Goal: Task Accomplishment & Management: Complete application form

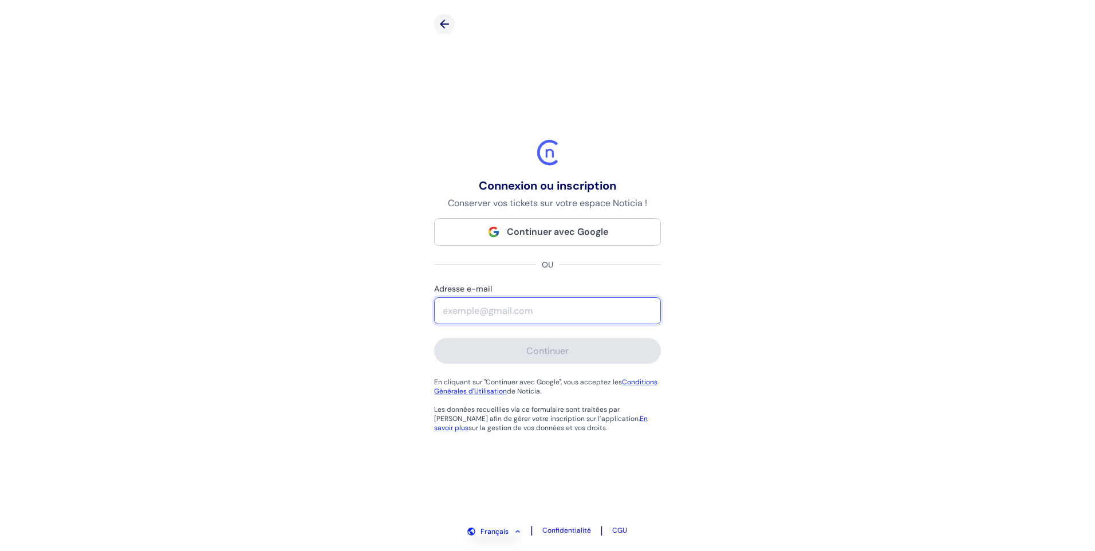
click at [500, 314] on input "Adresse e-mail" at bounding box center [548, 311] width 226 height 26
click at [341, 209] on div "Connexion ou inscription Conserver vos tickets sur votre espace Noticia ! Conti…" at bounding box center [547, 275] width 1095 height 551
click at [473, 318] on input "Adresse e-mail" at bounding box center [548, 311] width 226 height 26
click at [389, 339] on div "Connexion ou inscription Conserver vos tickets sur votre espace Noticia ! Conti…" at bounding box center [547, 275] width 1095 height 551
click at [516, 307] on input "Adresse e-mail" at bounding box center [548, 311] width 226 height 26
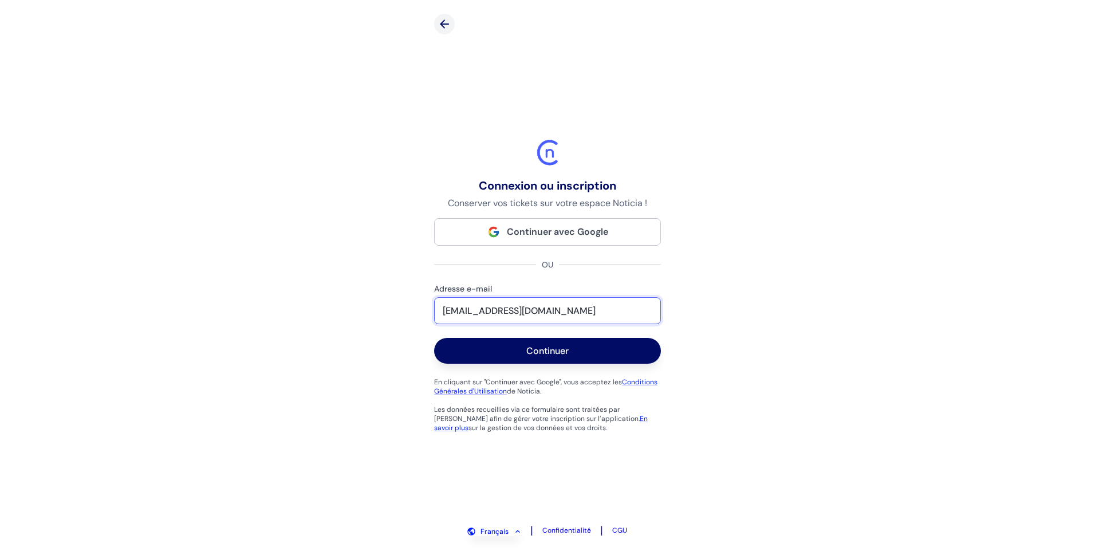
drag, startPoint x: 581, startPoint y: 312, endPoint x: 329, endPoint y: 285, distance: 253.9
click at [329, 285] on div "Connexion ou inscription Conserver vos tickets sur votre espace Noticia ! Conti…" at bounding box center [547, 275] width 1095 height 551
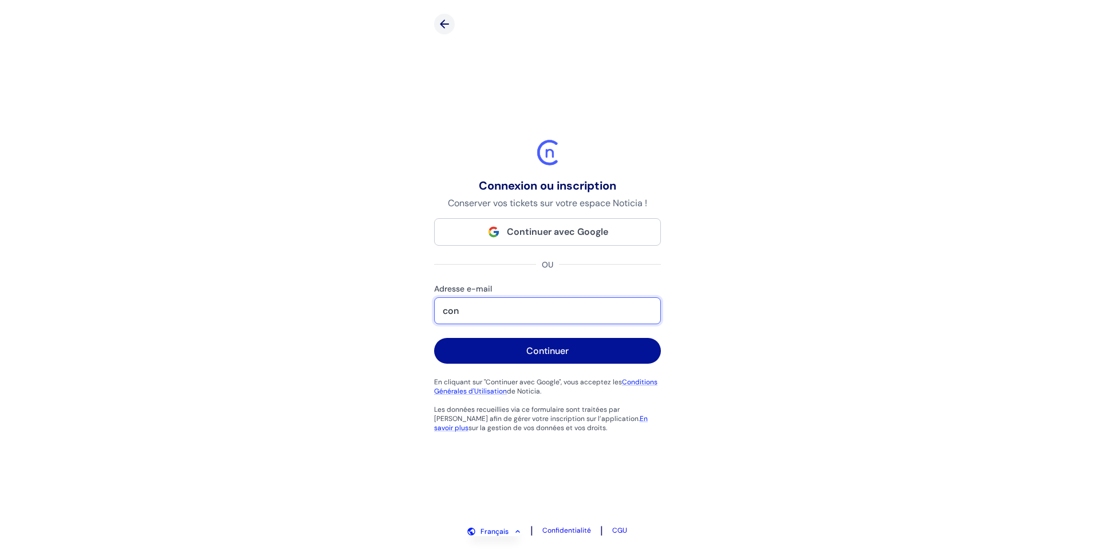
type input "[EMAIL_ADDRESS][DOMAIN_NAME]"
click at [546, 350] on div "Continuer" at bounding box center [547, 351] width 42 height 12
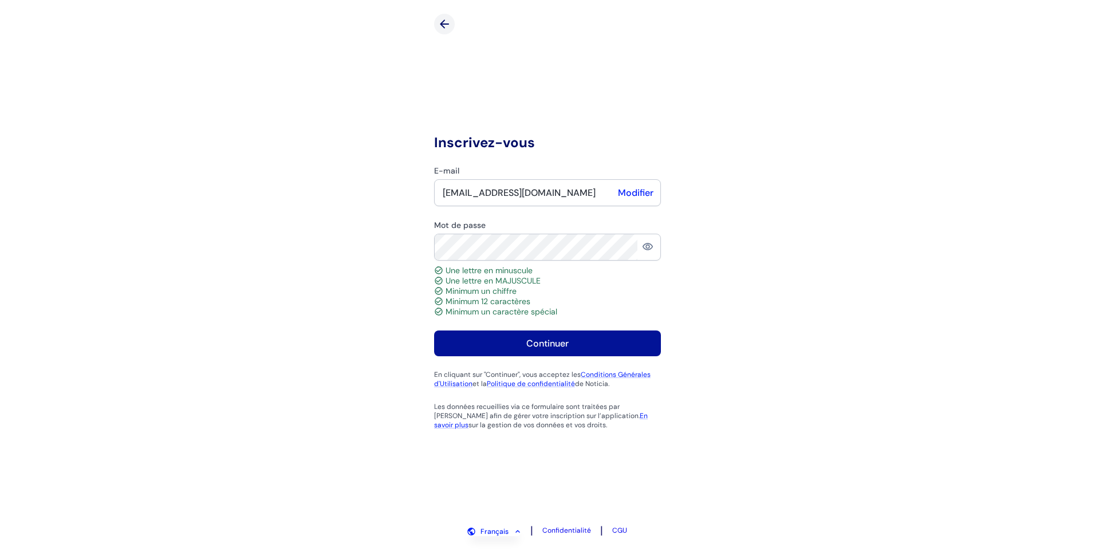
click at [541, 339] on div "Continuer" at bounding box center [547, 343] width 42 height 12
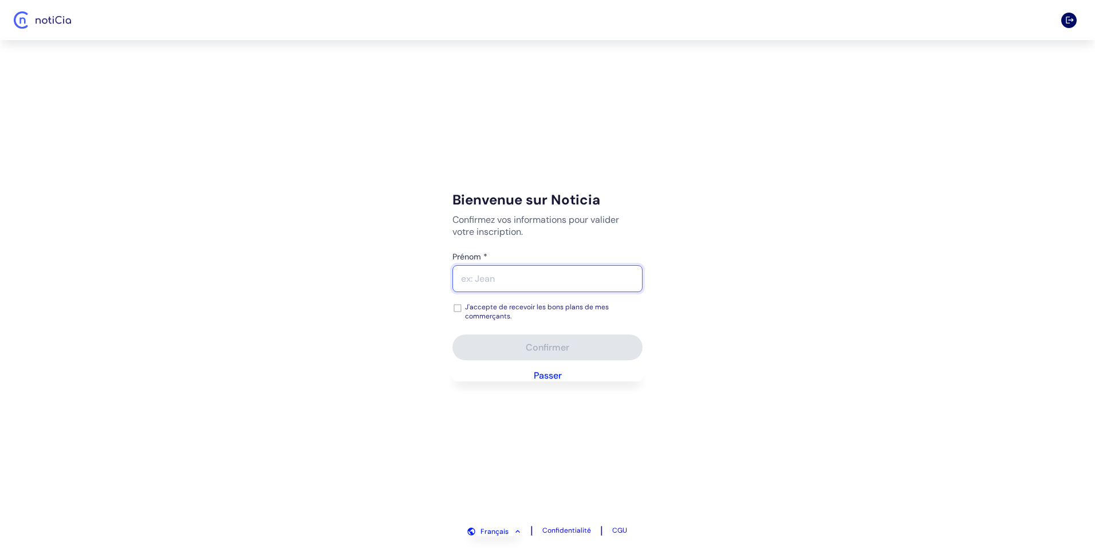
click at [505, 282] on input "Prénom *" at bounding box center [547, 279] width 189 height 26
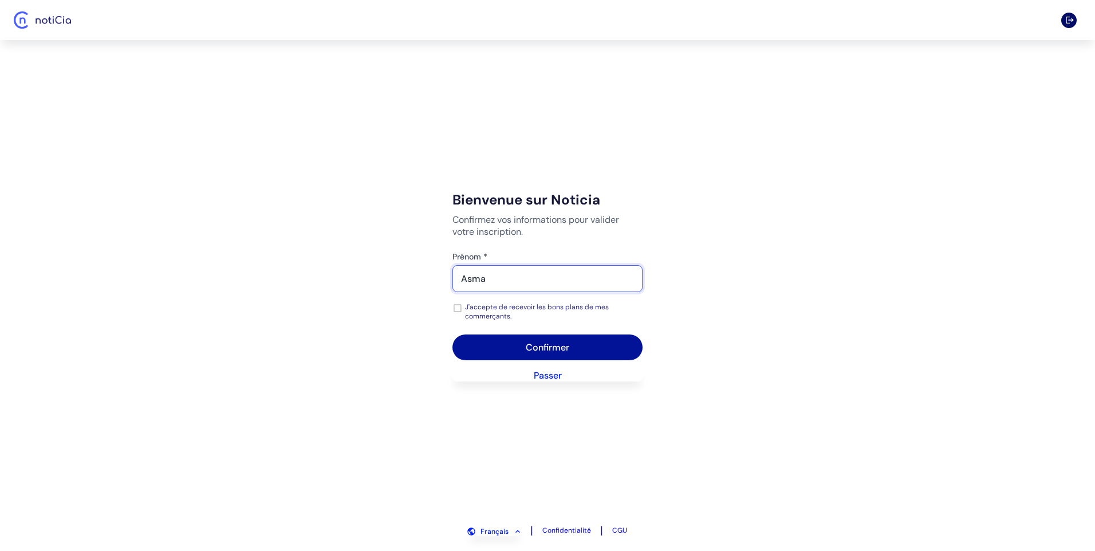
type input "Asma"
click at [539, 344] on div "Confirmer" at bounding box center [548, 347] width 44 height 12
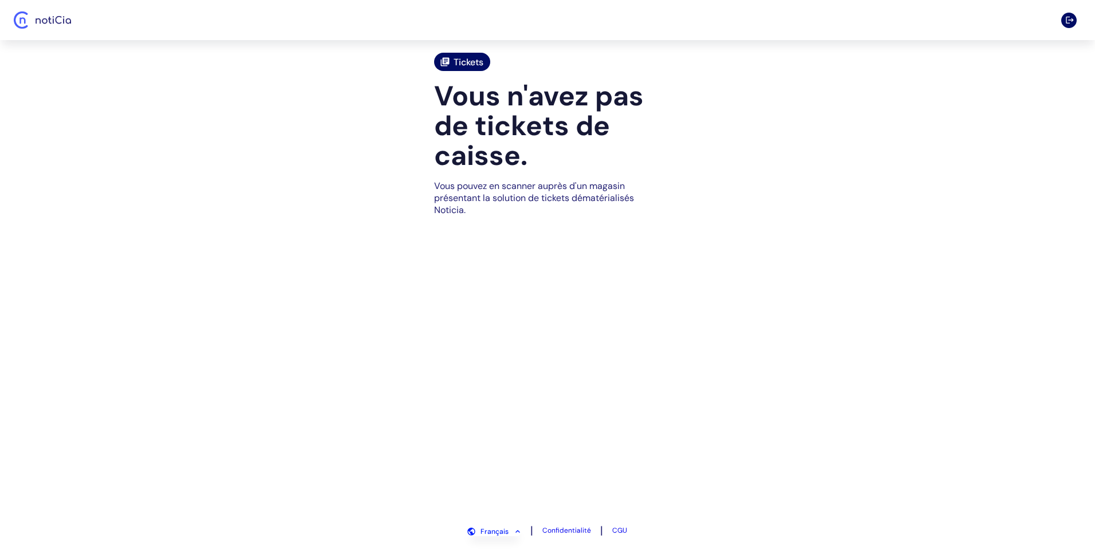
click at [465, 56] on span "Tickets" at bounding box center [468, 62] width 30 height 12
click at [456, 58] on span "Tickets" at bounding box center [468, 62] width 30 height 12
click at [441, 56] on div "Tickets" at bounding box center [462, 62] width 56 height 18
drag, startPoint x: 499, startPoint y: 108, endPoint x: 456, endPoint y: 134, distance: 50.9
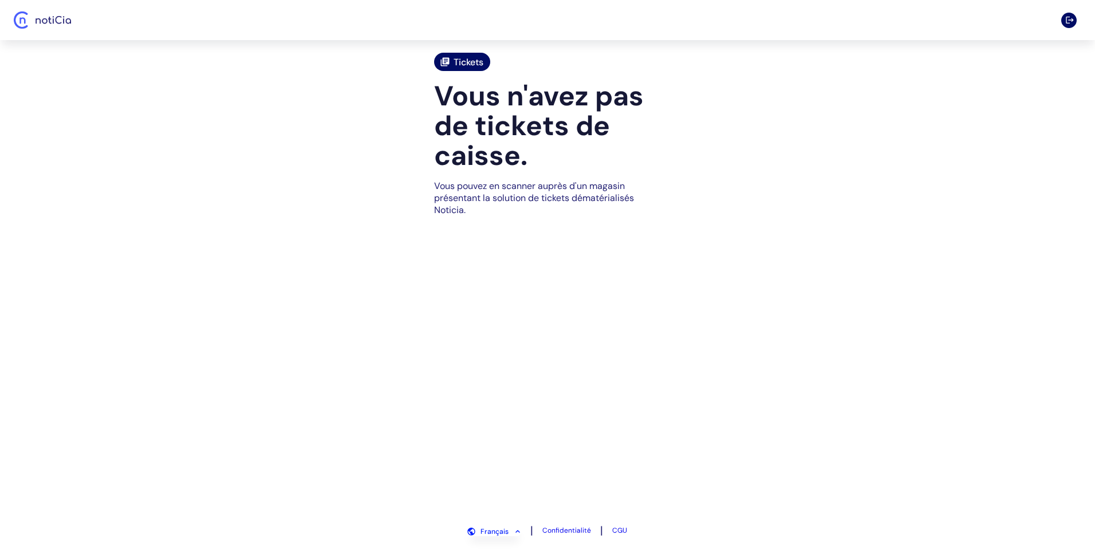
click at [499, 108] on h1 "Vous n'avez pas de tickets de caisse." at bounding box center [547, 125] width 227 height 89
